Goal: Entertainment & Leisure: Consume media (video, audio)

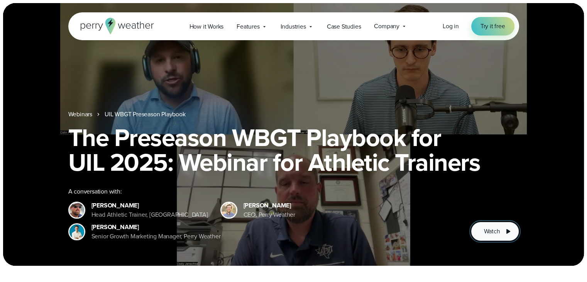
click at [491, 229] on span "Watch" at bounding box center [492, 231] width 16 height 9
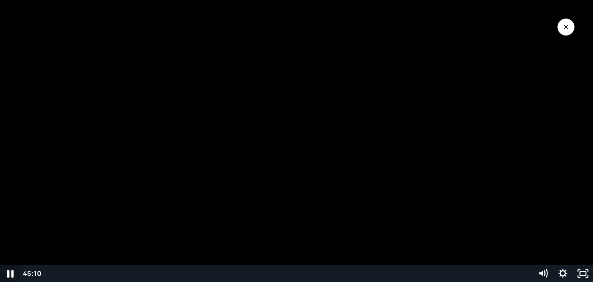
click at [9, 270] on icon "Pause" at bounding box center [10, 274] width 7 height 8
click at [543, 273] on icon "Mute" at bounding box center [543, 273] width 20 height 17
click at [15, 269] on icon "Play Video" at bounding box center [11, 273] width 24 height 20
